Goal: Task Accomplishment & Management: Use online tool/utility

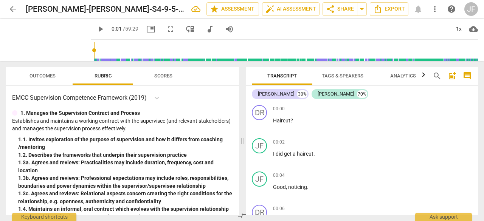
scroll to position [530, 0]
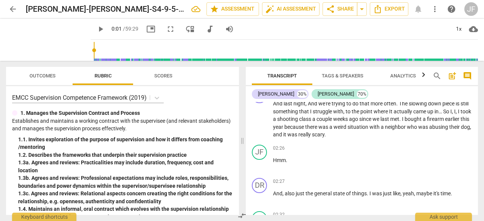
click at [12, 11] on span "arrow_back" at bounding box center [12, 9] width 9 height 9
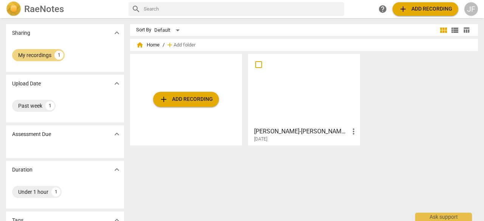
click at [201, 94] on button "add Add recording" at bounding box center [186, 99] width 66 height 15
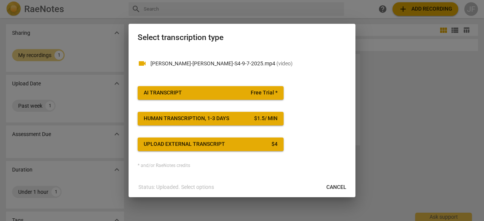
click at [228, 143] on span "Upload external transcript $ 4" at bounding box center [211, 145] width 134 height 8
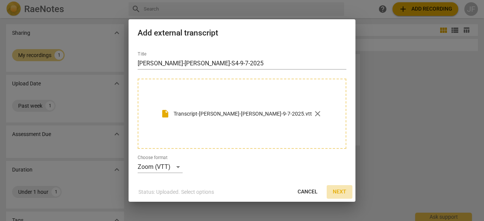
click at [344, 195] on span "Next" at bounding box center [340, 192] width 14 height 8
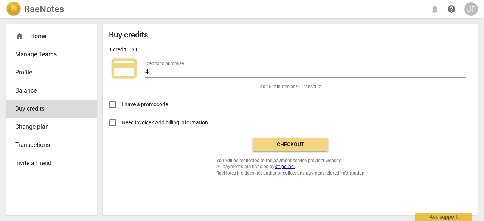
click at [265, 146] on span "Checkout" at bounding box center [291, 145] width 64 height 8
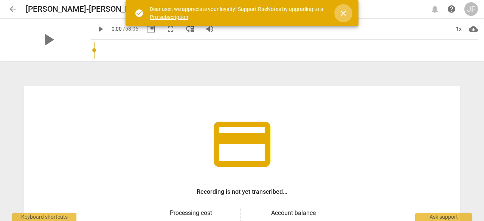
click at [342, 12] on span "close" at bounding box center [343, 13] width 9 height 9
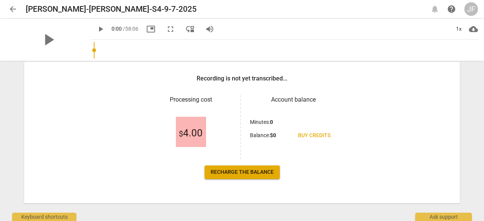
scroll to position [120, 0]
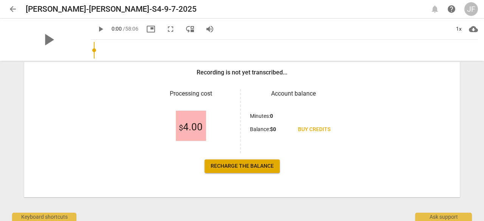
click at [229, 168] on span "Recharge the balance" at bounding box center [242, 167] width 63 height 8
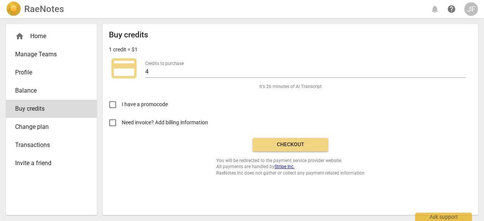
click at [284, 146] on span "Checkout" at bounding box center [291, 145] width 64 height 8
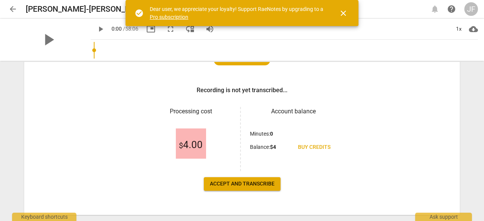
scroll to position [114, 0]
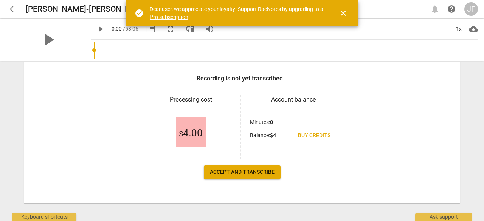
click at [197, 134] on span "$ 4.00" at bounding box center [191, 133] width 24 height 11
click at [268, 128] on div "Minutes : 0 Balance : $ 4 Buy credits" at bounding box center [293, 132] width 87 height 28
click at [177, 128] on div "$ 4.00" at bounding box center [191, 132] width 30 height 30
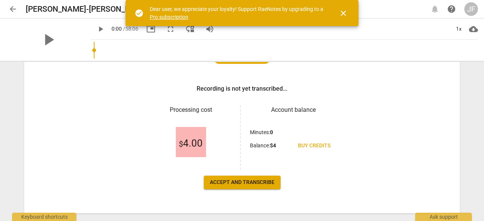
scroll to position [120, 0]
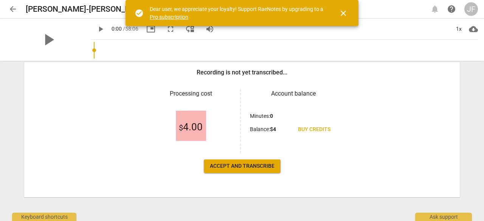
click at [254, 170] on span "Accept and transcribe" at bounding box center [242, 167] width 65 height 8
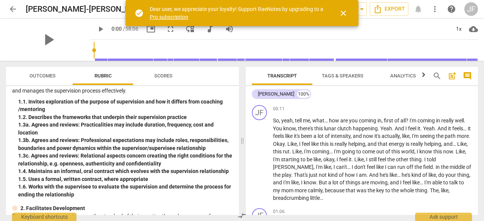
scroll to position [0, 0]
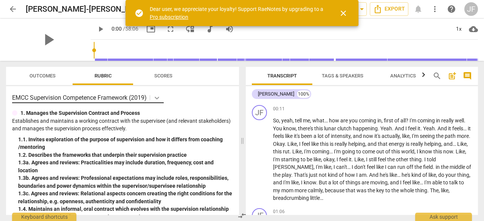
click at [161, 98] on icon at bounding box center [157, 98] width 8 height 8
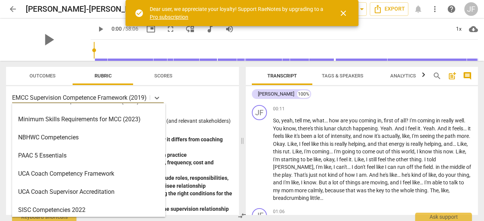
scroll to position [180, 0]
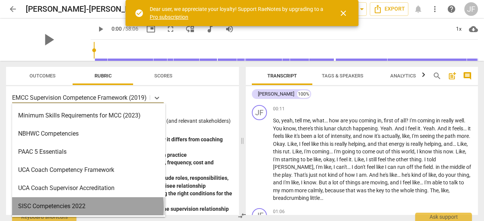
click at [82, 208] on div "SISC Competencies 2022" at bounding box center [88, 207] width 153 height 18
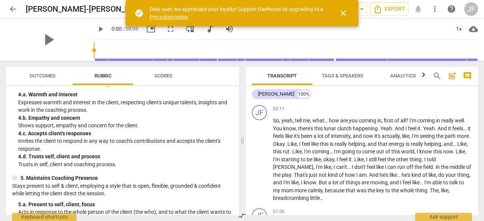
scroll to position [0, 0]
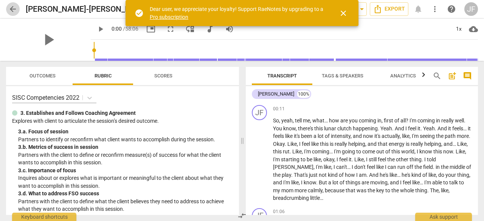
click at [15, 7] on span "arrow_back" at bounding box center [12, 9] width 9 height 9
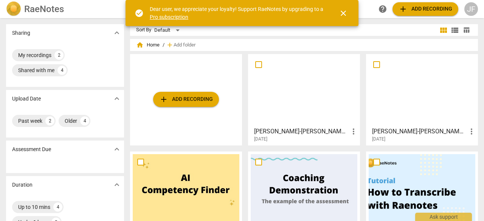
click at [399, 82] on div at bounding box center [422, 90] width 107 height 67
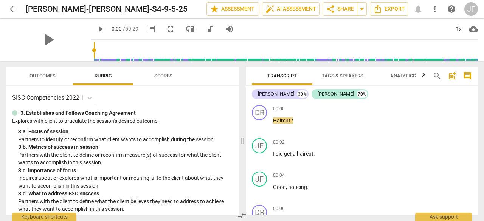
click at [14, 5] on span "arrow_back" at bounding box center [12, 9] width 9 height 9
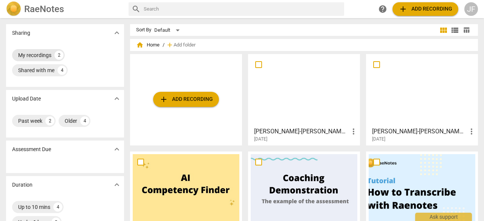
click at [42, 56] on div "My recordings" at bounding box center [34, 55] width 33 height 8
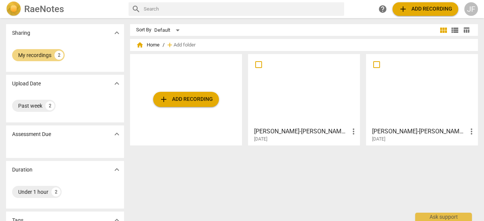
click at [294, 82] on div at bounding box center [304, 90] width 107 height 67
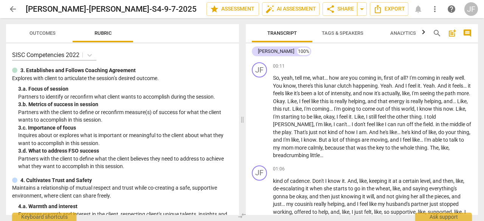
click at [110, 75] on p "Explores with client to articulate the session’s desired outcome." at bounding box center [122, 79] width 221 height 8
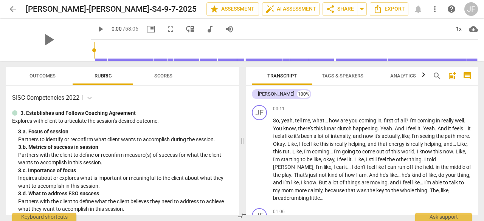
click at [109, 118] on p "Explores with client to articulate the session’s desired outcome." at bounding box center [122, 121] width 221 height 8
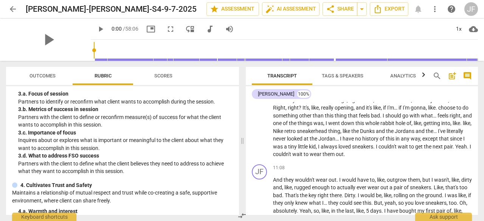
scroll to position [1173, 0]
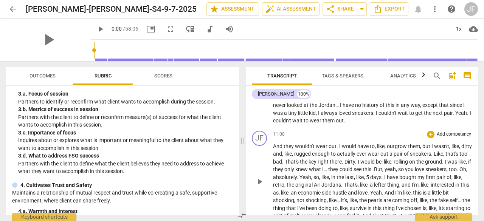
click at [450, 138] on p "Add competency" at bounding box center [454, 134] width 36 height 7
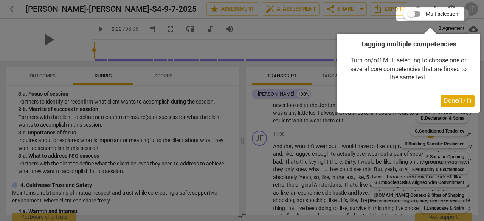
click at [441, 100] on button "Done ( 1 / 1 )" at bounding box center [458, 101] width 34 height 12
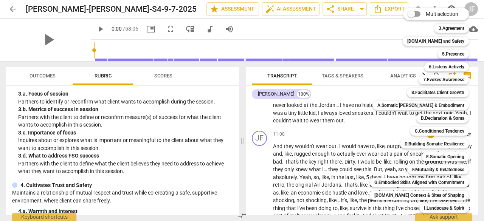
click at [172, 125] on div at bounding box center [242, 110] width 484 height 221
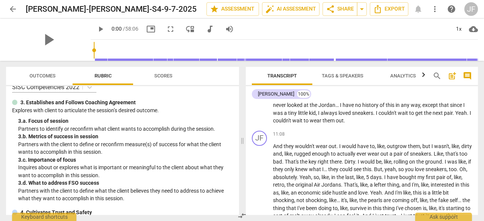
scroll to position [0, 0]
